Goal: Task Accomplishment & Management: Complete application form

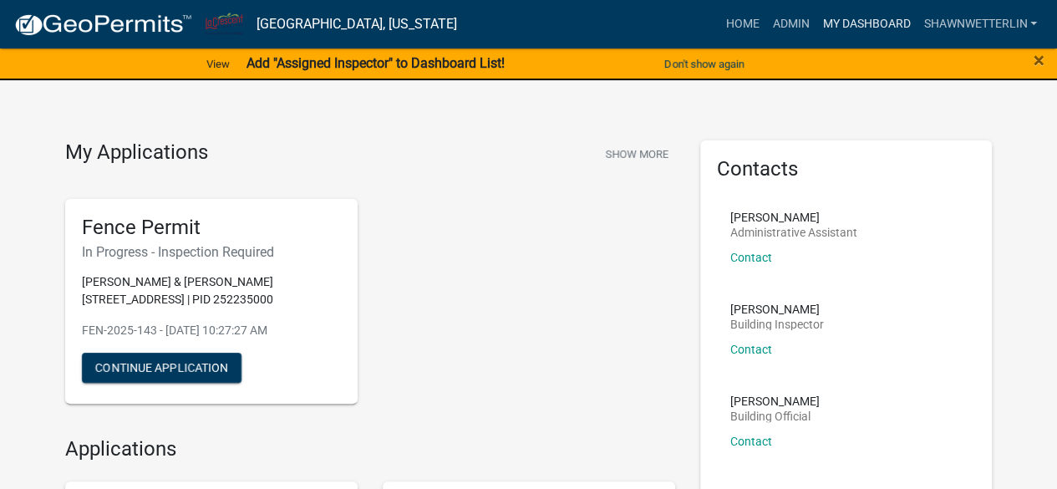
click at [842, 25] on link "My Dashboard" at bounding box center [865, 24] width 101 height 32
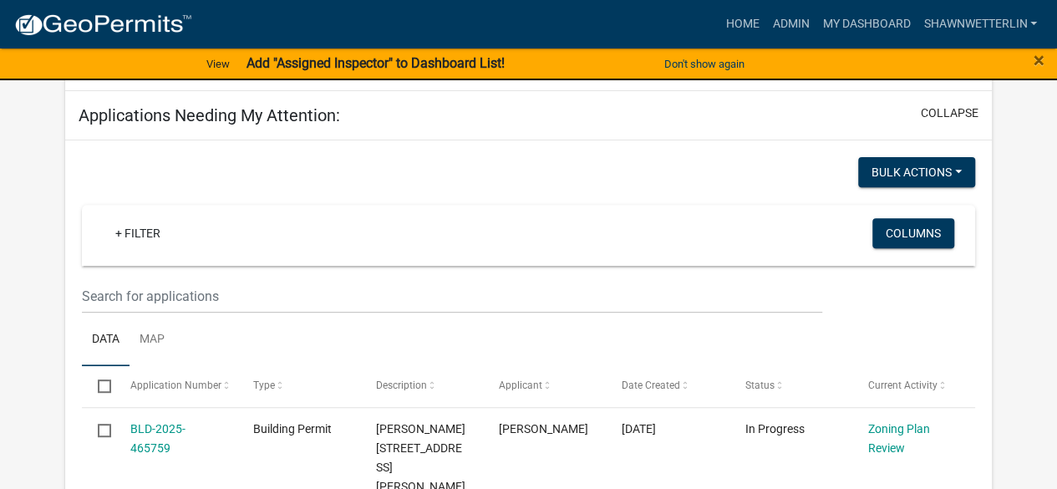
scroll to position [240, 0]
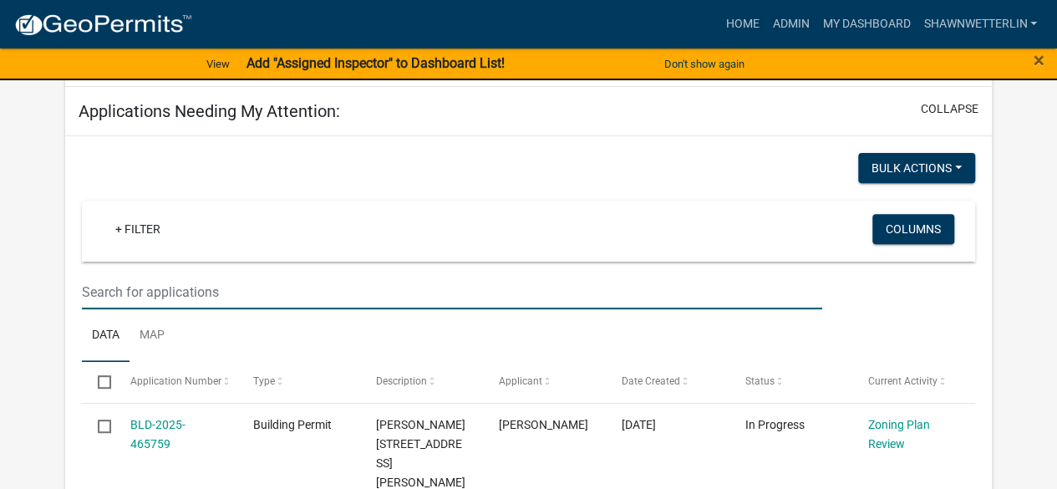
click at [99, 295] on input "text" at bounding box center [451, 292] width 739 height 34
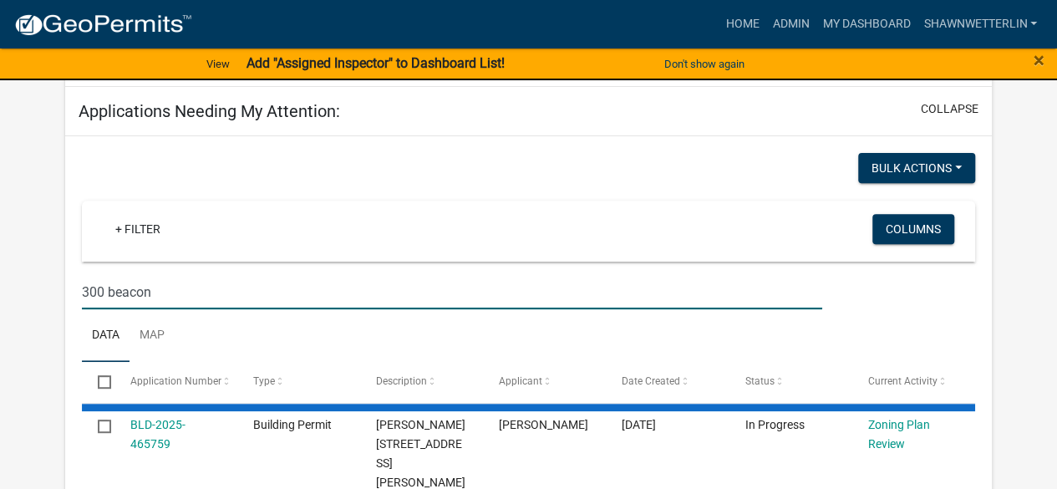
type input "300 beacon"
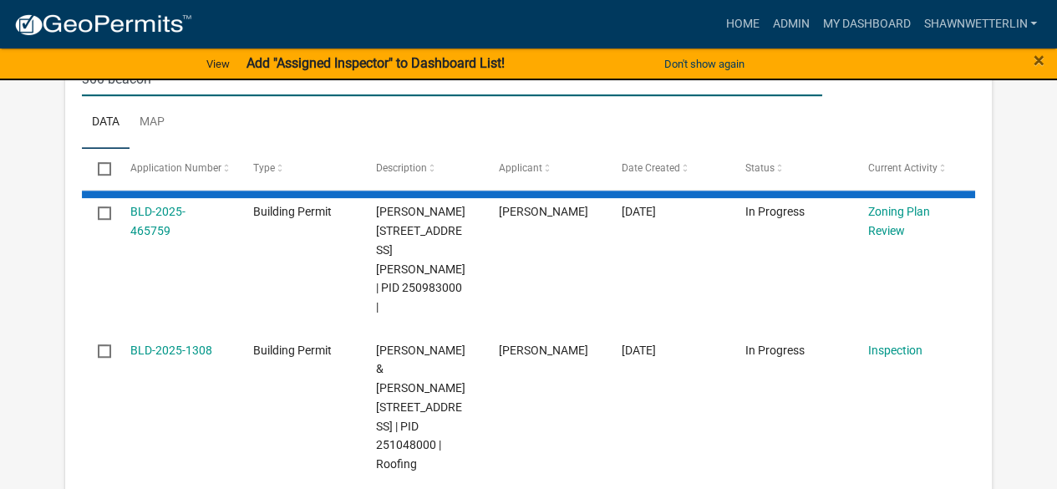
scroll to position [458, 0]
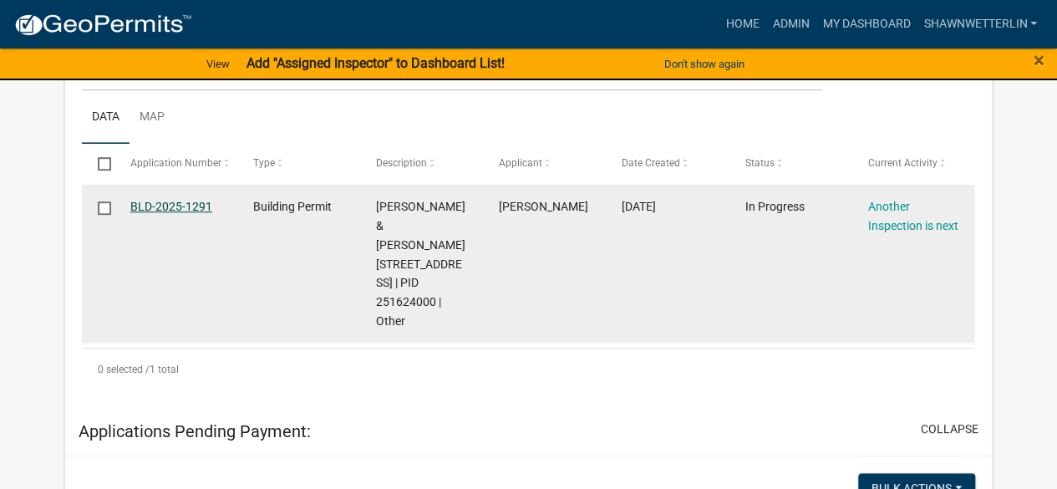
click at [189, 206] on link "BLD-2025-1291" at bounding box center [171, 206] width 82 height 13
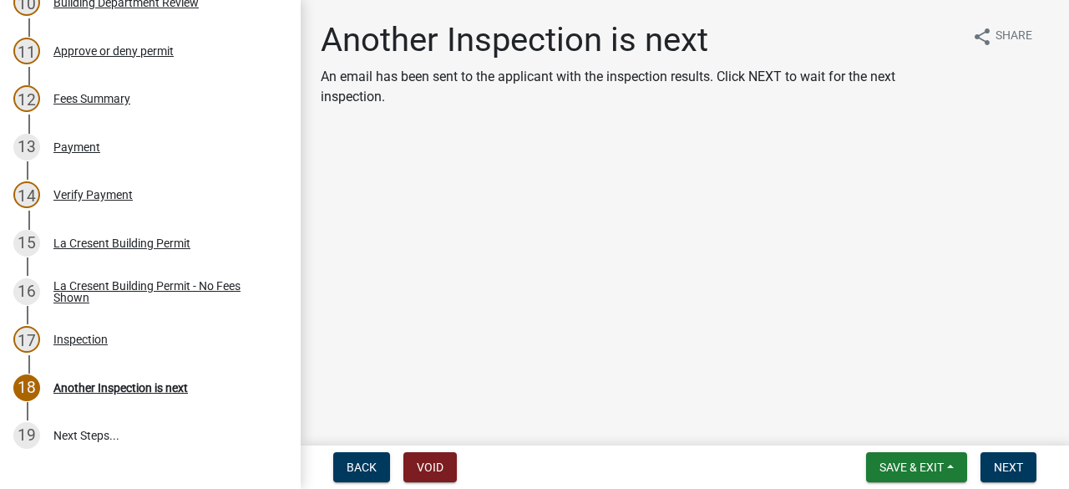
scroll to position [835, 0]
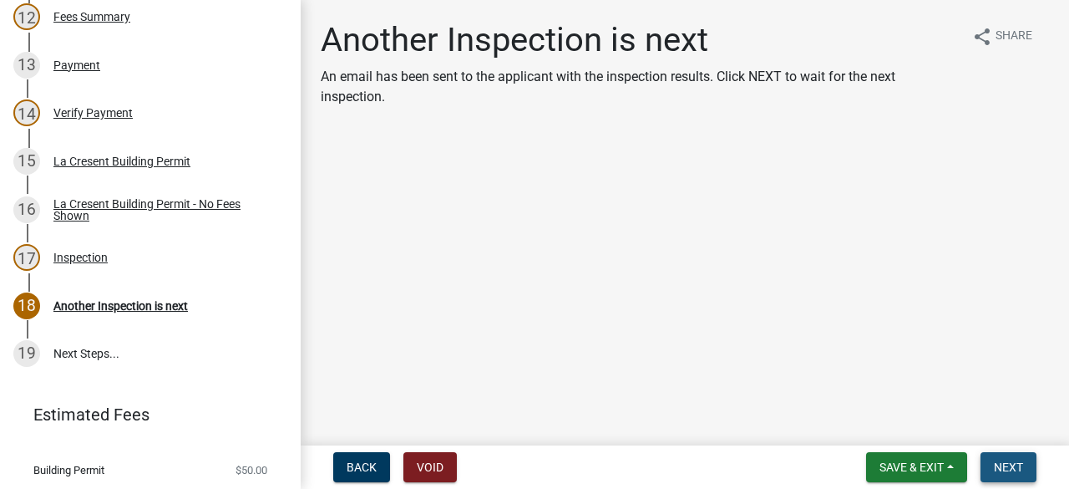
click at [1003, 469] on span "Next" at bounding box center [1008, 466] width 29 height 13
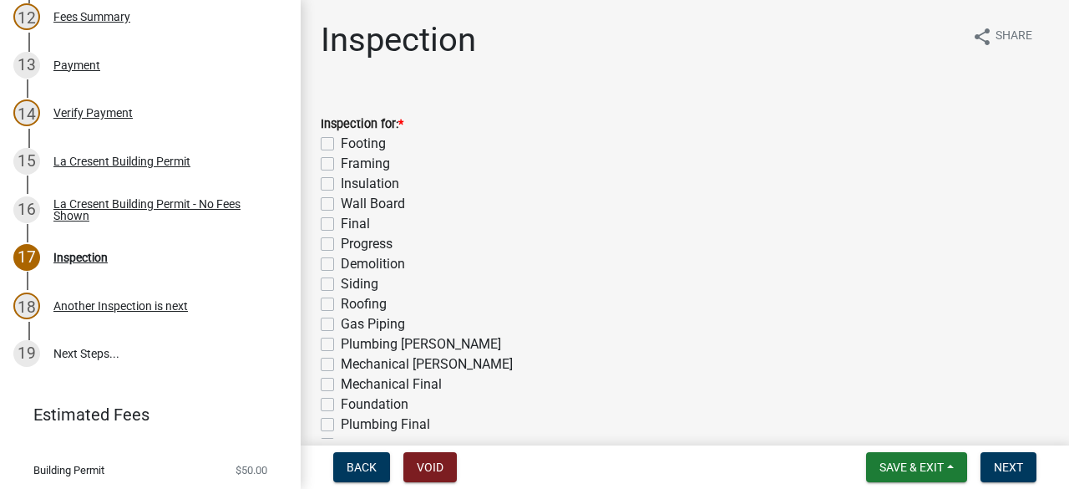
click at [341, 225] on label "Final" at bounding box center [355, 224] width 29 height 20
click at [341, 225] on input "Final" at bounding box center [346, 219] width 11 height 11
checkbox input "true"
checkbox input "false"
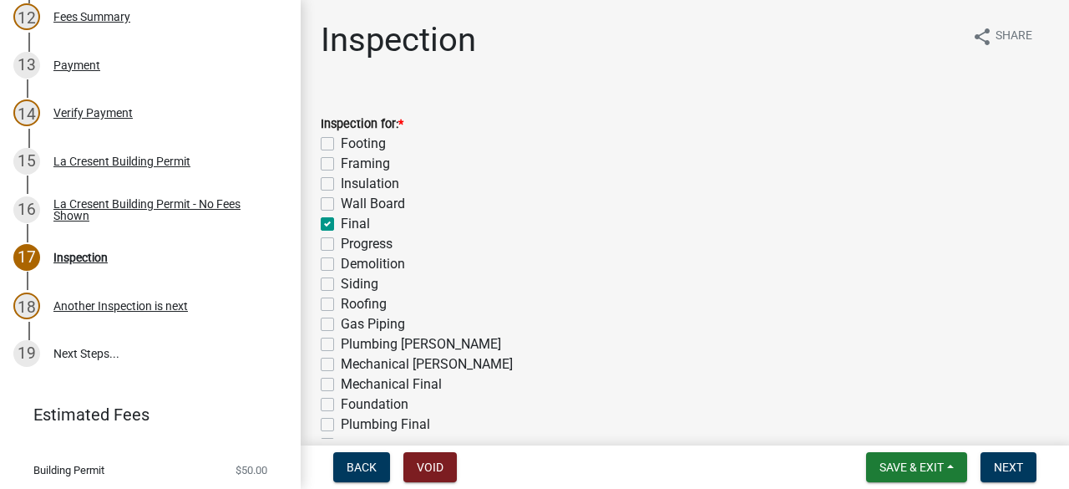
checkbox input "false"
checkbox input "true"
checkbox input "false"
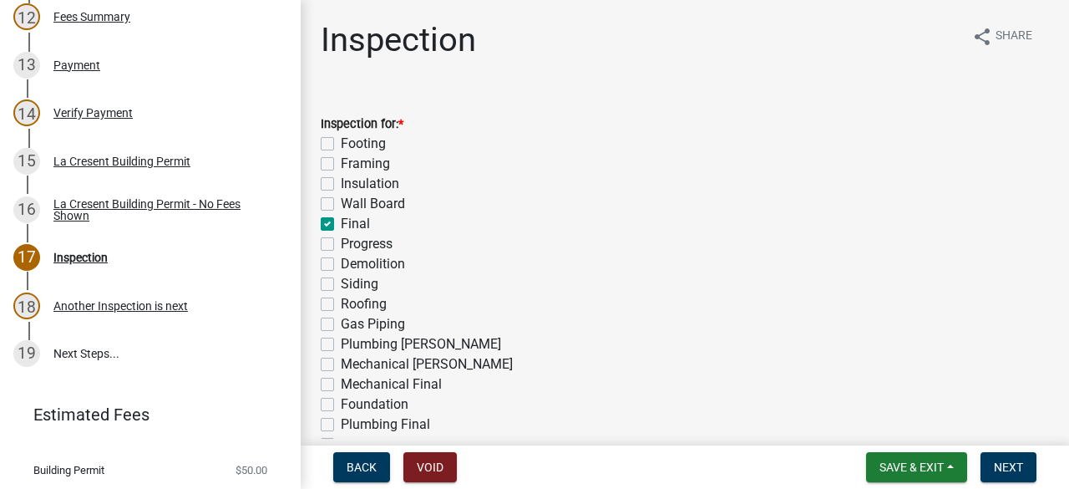
checkbox input "false"
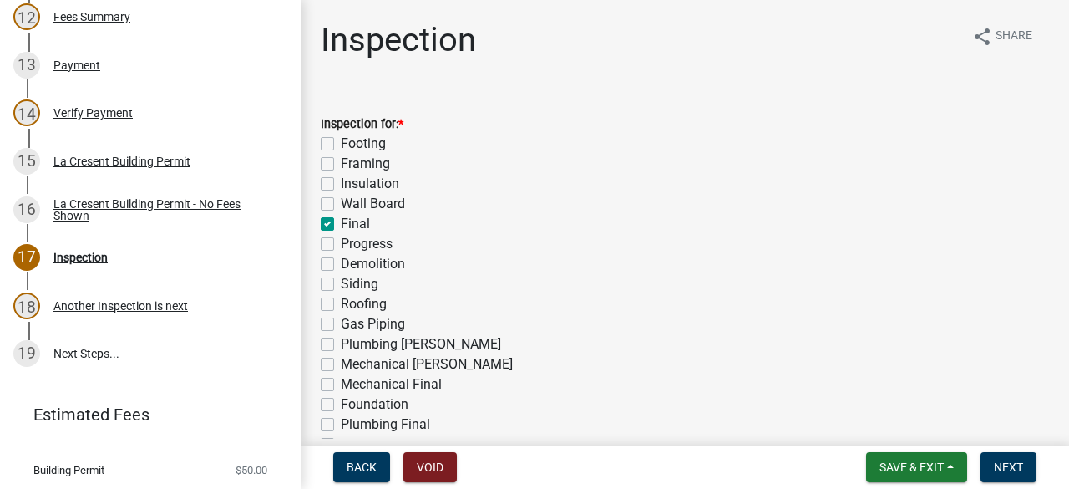
checkbox input "false"
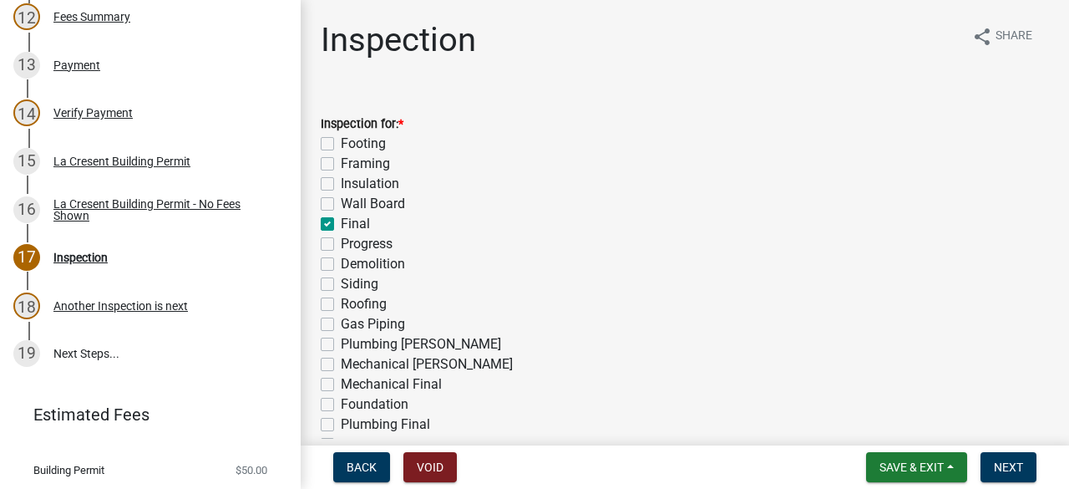
checkbox input "false"
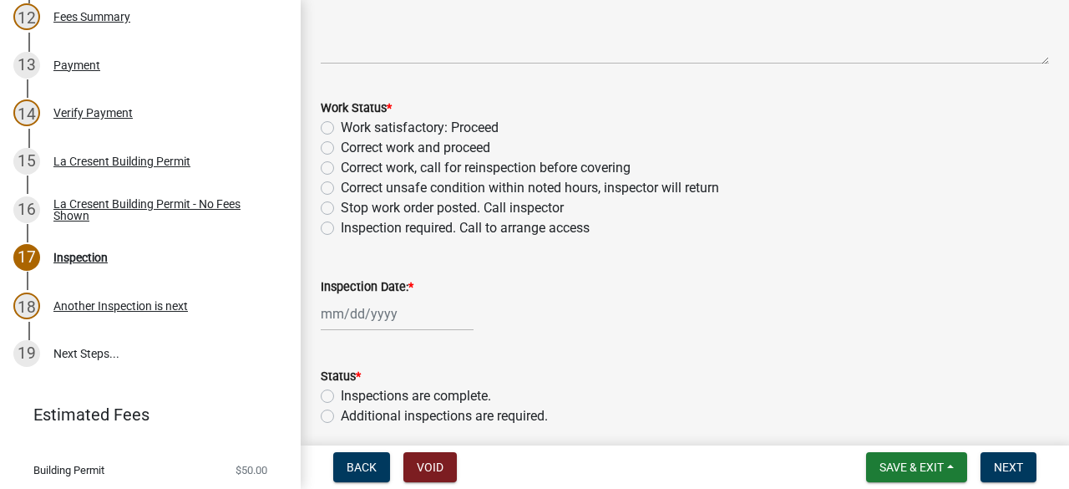
scroll to position [725, 0]
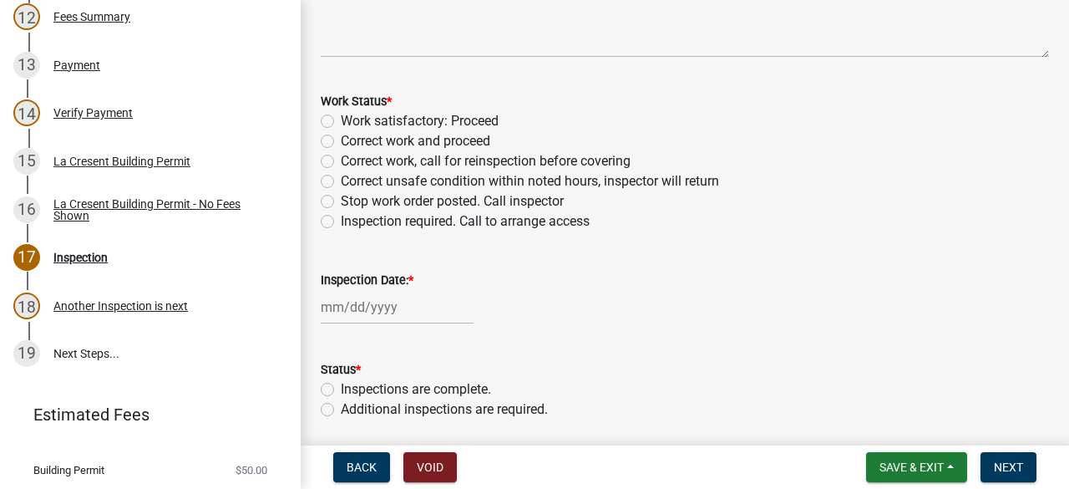
click at [341, 119] on label "Work satisfactory: Proceed" at bounding box center [420, 121] width 158 height 20
click at [341, 119] on input "Work satisfactory: Proceed" at bounding box center [346, 116] width 11 height 11
radio input "true"
click at [356, 312] on div at bounding box center [397, 307] width 153 height 34
select select "8"
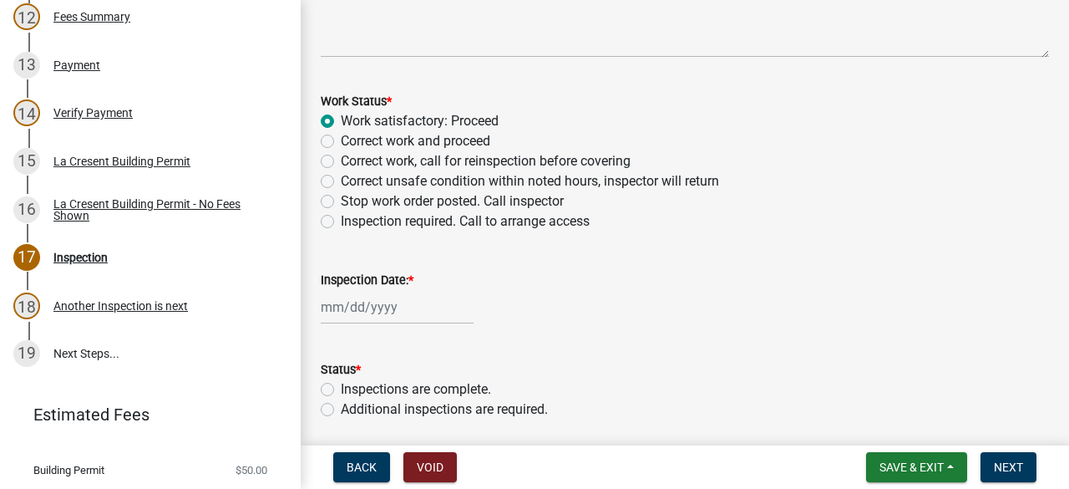
select select "2025"
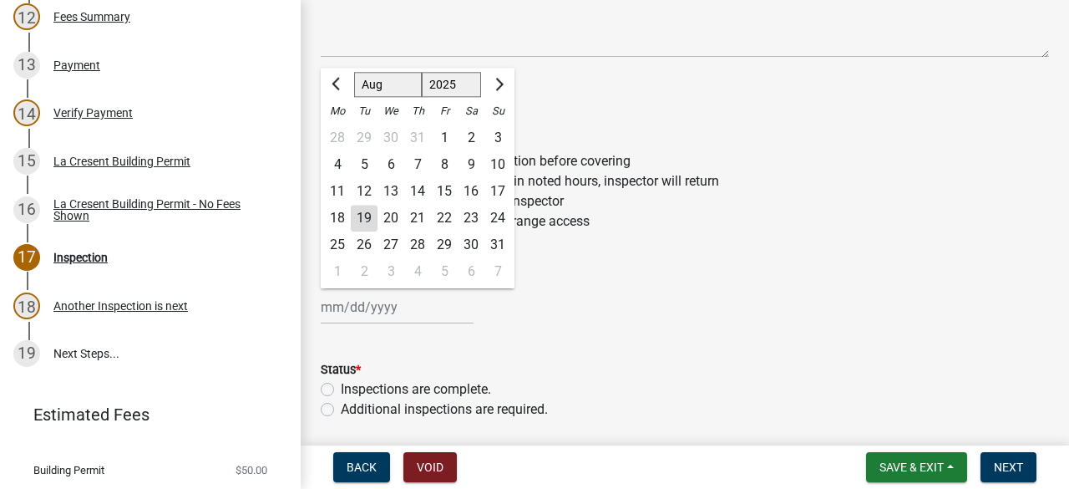
click at [371, 218] on div "19" at bounding box center [364, 218] width 27 height 27
type input "[DATE]"
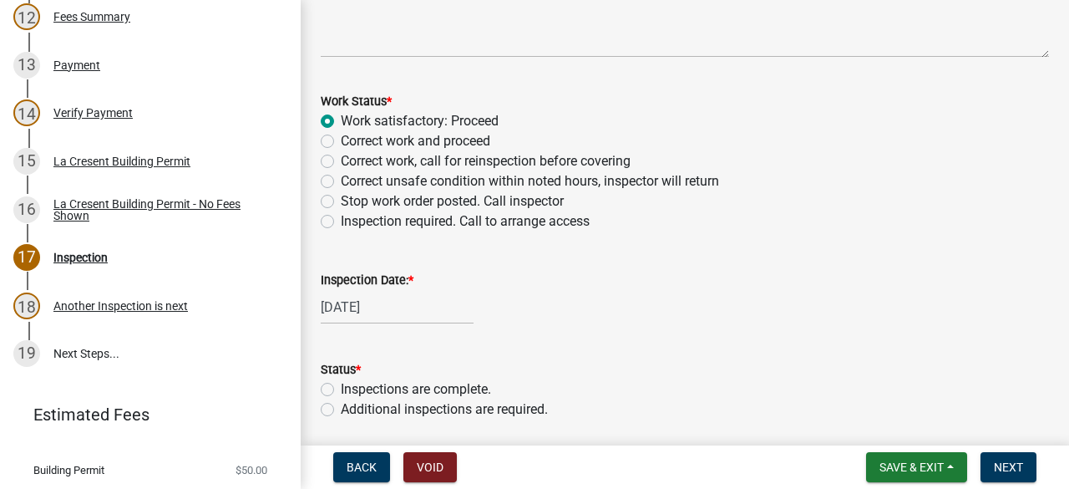
click at [341, 385] on label "Inspections are complete." at bounding box center [416, 389] width 150 height 20
click at [341, 385] on input "Inspections are complete." at bounding box center [346, 384] width 11 height 11
radio input "true"
click at [1016, 460] on span "Next" at bounding box center [1008, 466] width 29 height 13
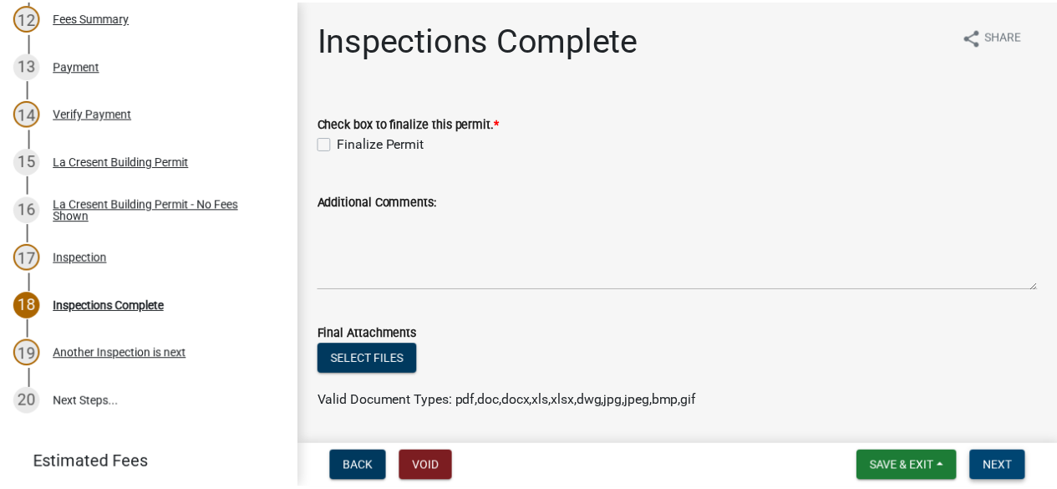
scroll to position [884, 0]
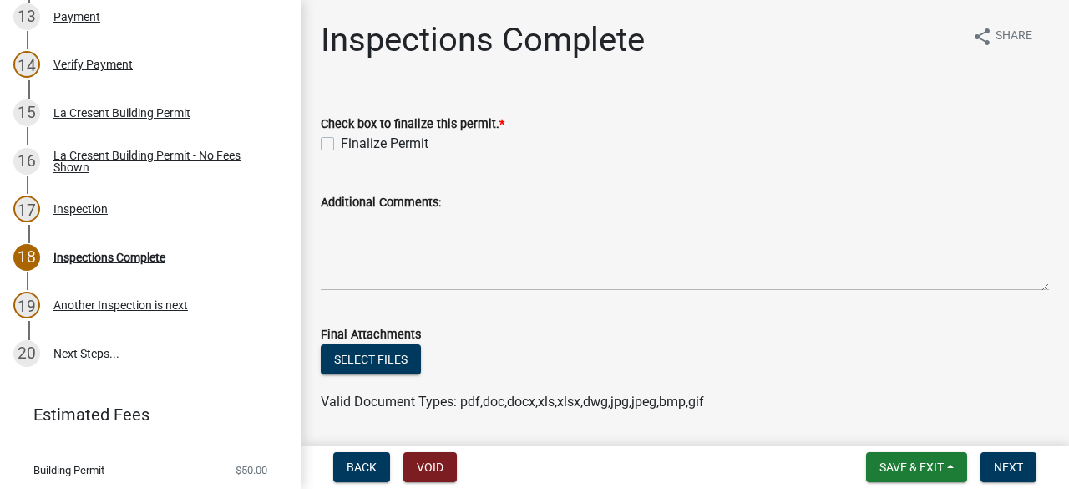
click at [341, 143] on label "Finalize Permit" at bounding box center [385, 144] width 88 height 20
click at [341, 143] on input "Finalize Permit" at bounding box center [346, 139] width 11 height 11
checkbox input "true"
click at [1013, 460] on span "Next" at bounding box center [1008, 466] width 29 height 13
